Goal: Transaction & Acquisition: Purchase product/service

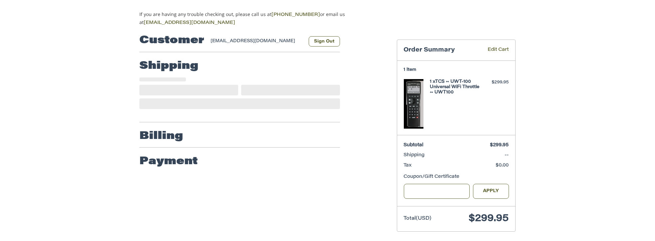
scroll to position [59, 0]
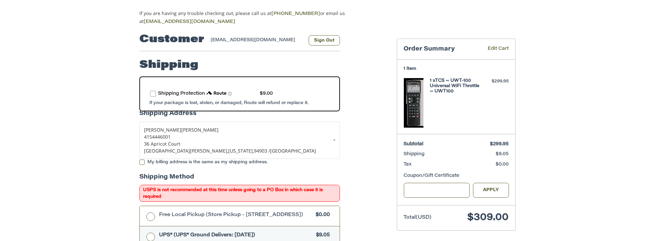
click at [142, 161] on label "My billing address is the same as my shipping address." at bounding box center [239, 162] width 200 height 5
click at [333, 136] on p "4154446001" at bounding box center [239, 136] width 191 height 7
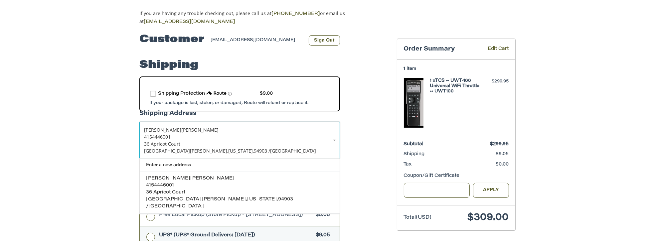
click at [245, 149] on p "San Rafael, California, 94903 / United States" at bounding box center [239, 150] width 191 height 7
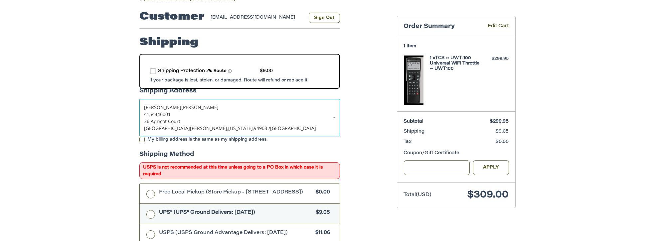
scroll to position [33, 0]
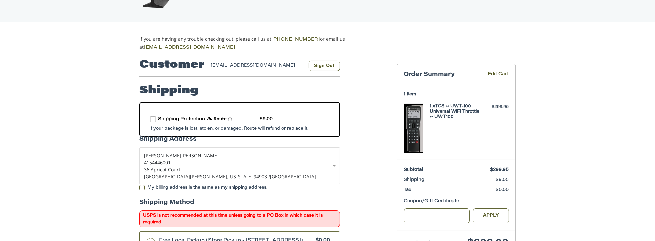
drag, startPoint x: 170, startPoint y: 163, endPoint x: 360, endPoint y: 153, distance: 190.5
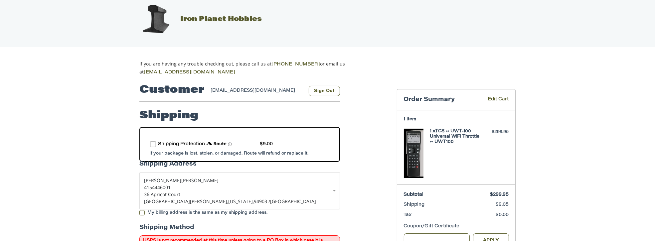
scroll to position [0, 0]
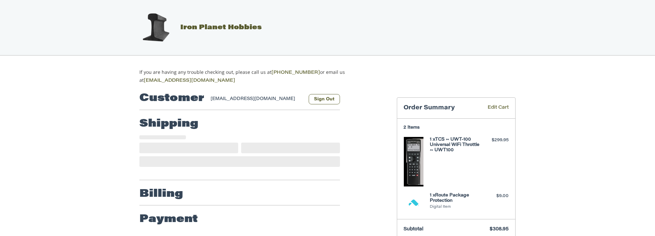
select select "**"
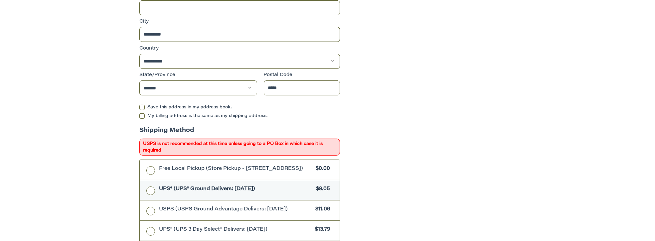
scroll to position [326, 0]
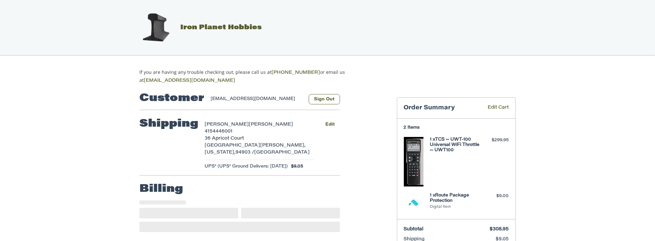
select select "**"
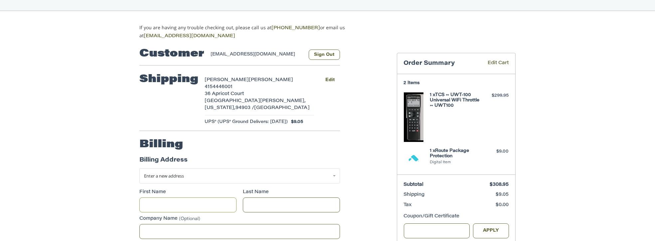
scroll to position [41, 0]
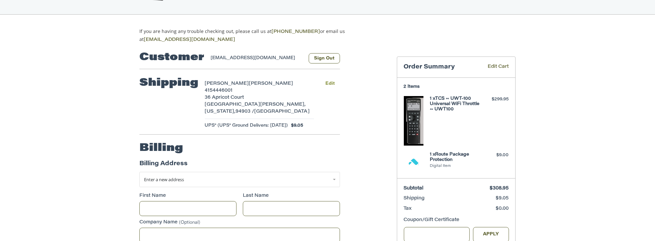
click at [328, 81] on button "Edit" at bounding box center [330, 84] width 20 height 10
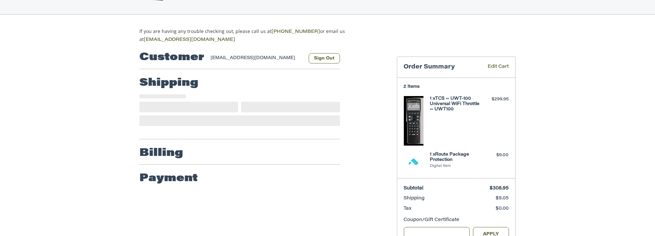
select select "**"
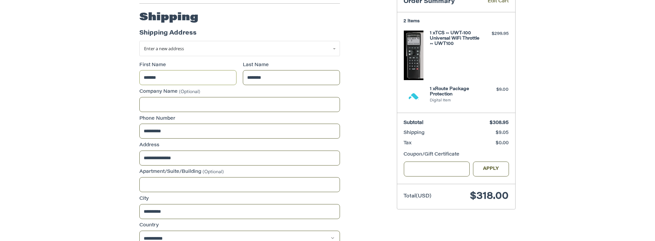
scroll to position [108, 0]
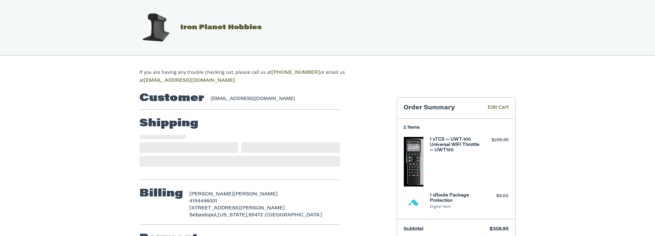
select select "**"
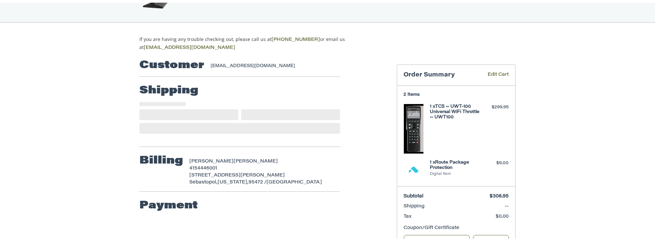
scroll to position [26, 0]
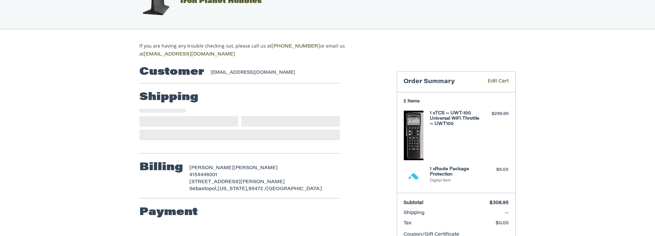
select select "**"
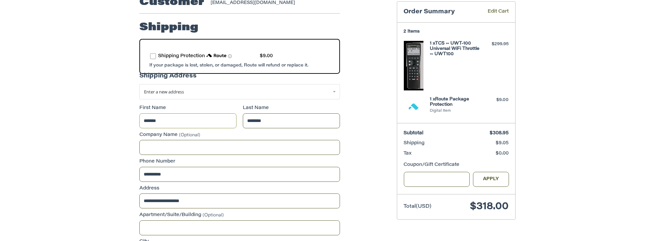
scroll to position [93, 0]
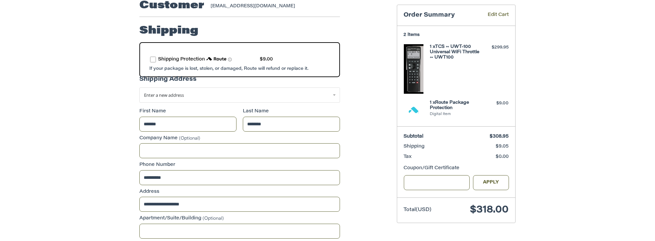
click at [229, 58] on span "route shipping protection selector element" at bounding box center [230, 60] width 4 height 4
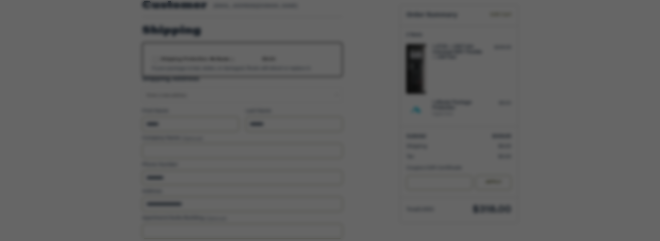
click at [455, 41] on div "POWERED BY" at bounding box center [329, 40] width 279 height 14
click at [458, 43] on icon "Close dialog button" at bounding box center [458, 44] width 5 height 5
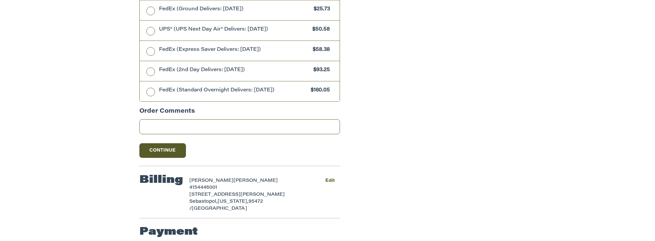
scroll to position [598, 0]
click at [177, 146] on button "Continue" at bounding box center [162, 150] width 47 height 15
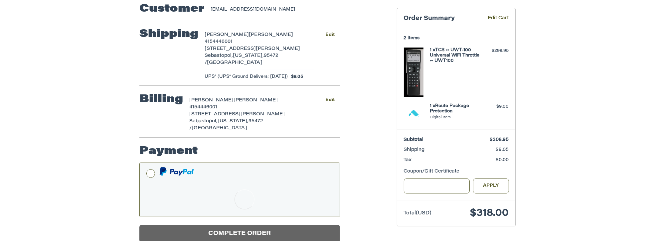
scroll to position [85, 0]
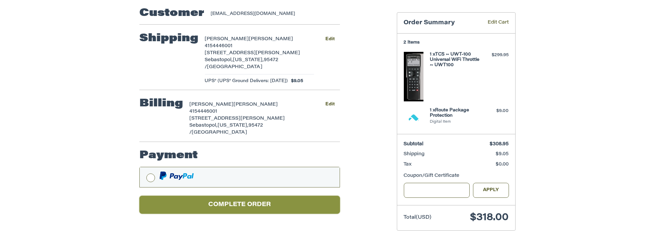
click at [256, 196] on button "Complete order" at bounding box center [239, 205] width 200 height 18
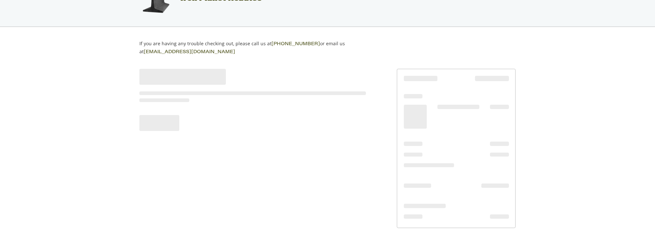
scroll to position [27, 0]
